Goal: Transaction & Acquisition: Purchase product/service

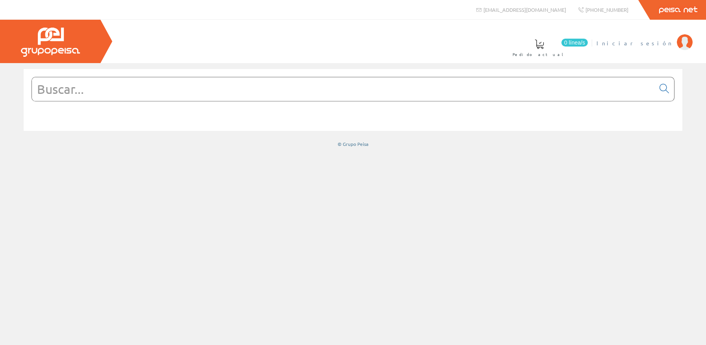
click at [654, 50] on li "Iniciar sesión" at bounding box center [644, 48] width 100 height 30
click at [655, 48] on li "Iniciar sesión" at bounding box center [644, 48] width 100 height 30
click at [654, 46] on span "Iniciar sesión" at bounding box center [634, 43] width 76 height 8
click at [326, 105] on form at bounding box center [353, 101] width 643 height 48
click at [329, 99] on input "text" at bounding box center [343, 89] width 623 height 24
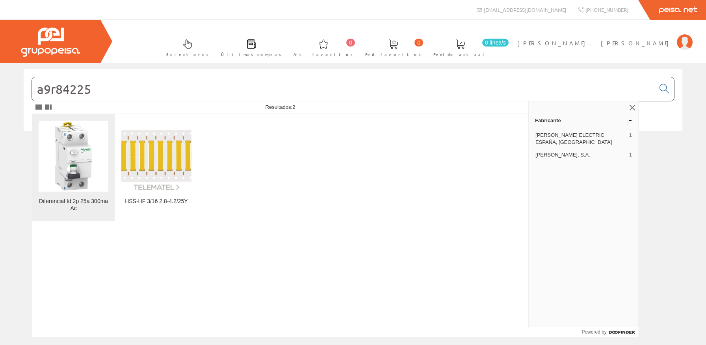
type input "a9r84225"
click at [77, 148] on img at bounding box center [74, 156] width 70 height 70
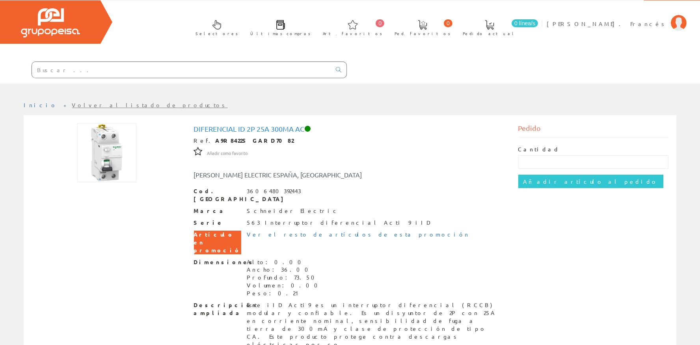
scroll to position [71, 0]
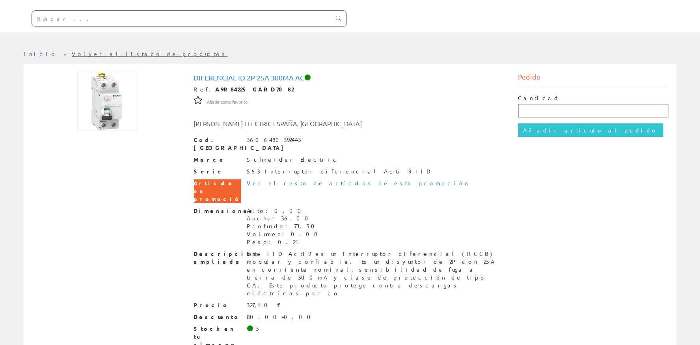
click at [531, 108] on input "text" at bounding box center [593, 110] width 150 height 13
type input "1"
click at [546, 130] on input "Añadir artículo al pedido" at bounding box center [590, 129] width 145 height 13
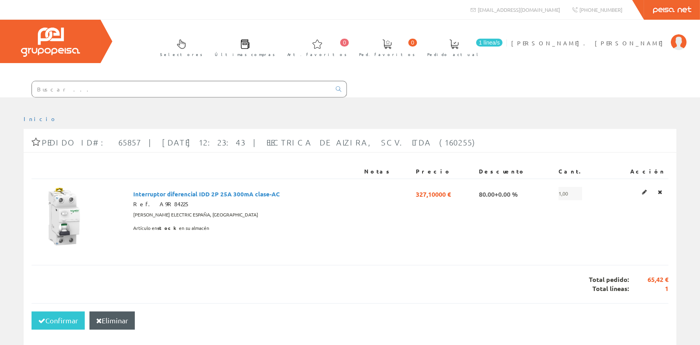
click at [130, 84] on input "text" at bounding box center [181, 89] width 299 height 16
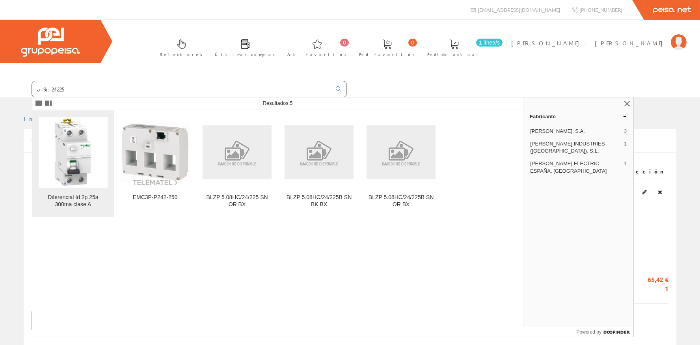
type input "a9r24225"
click at [60, 145] on img at bounding box center [73, 151] width 69 height 69
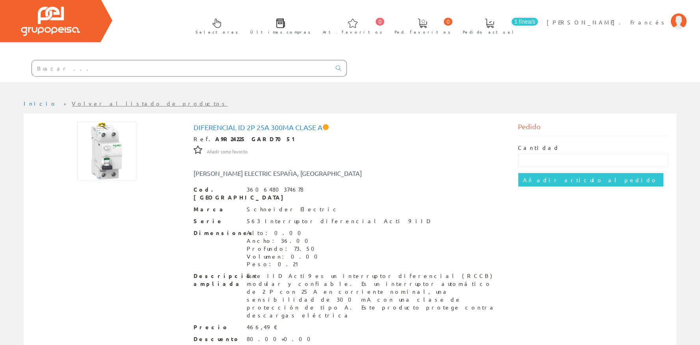
scroll to position [35, 0]
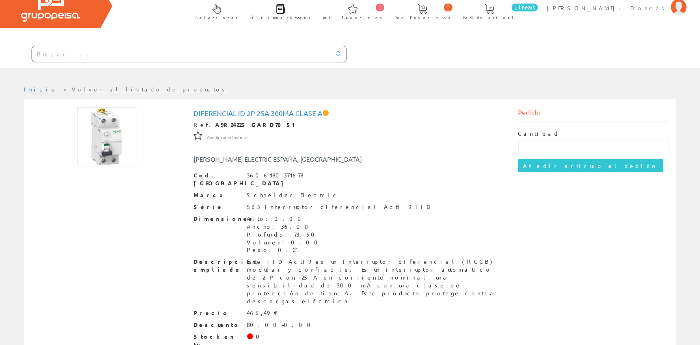
click at [525, 152] on div "Cantidad Añadir artículo al pedido" at bounding box center [593, 151] width 150 height 58
click at [529, 147] on input "text" at bounding box center [593, 145] width 150 height 13
type input "1"
click at [545, 162] on input "Añadir artículo al pedido" at bounding box center [590, 165] width 145 height 13
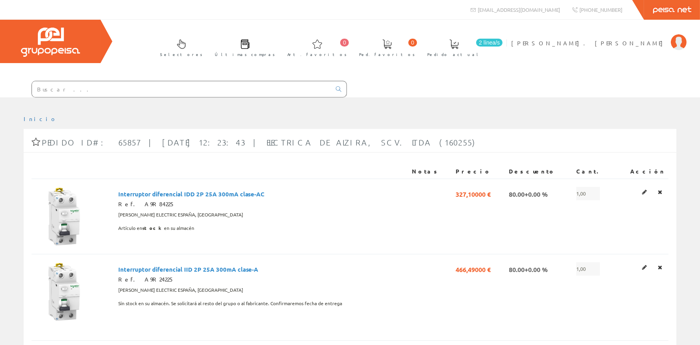
scroll to position [106, 0]
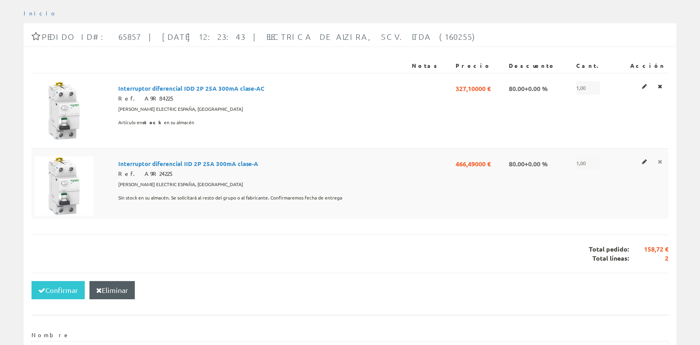
click at [659, 163] on icon at bounding box center [659, 162] width 4 height 6
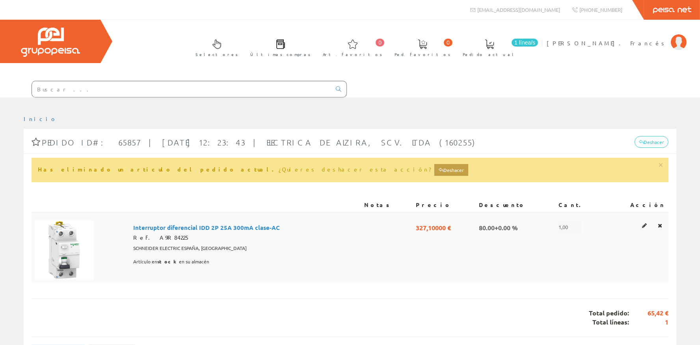
click at [658, 230] on td at bounding box center [637, 247] width 62 height 71
click at [658, 227] on icon at bounding box center [659, 226] width 4 height 6
